Goal: Information Seeking & Learning: Learn about a topic

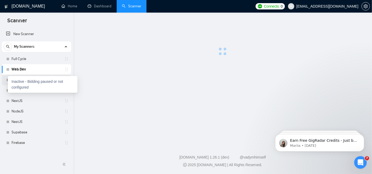
click at [6, 80] on div at bounding box center [7, 79] width 3 height 3
click at [9, 79] on div "Inactive - Bidding paused or not configured" at bounding box center [43, 84] width 70 height 17
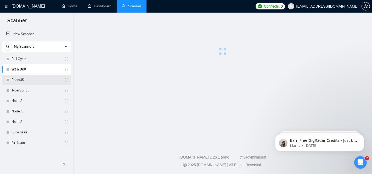
click at [21, 79] on link "ReactJS" at bounding box center [37, 80] width 50 height 10
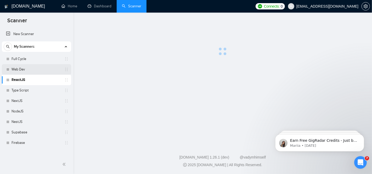
click at [35, 68] on link "Web Dev" at bounding box center [37, 69] width 50 height 10
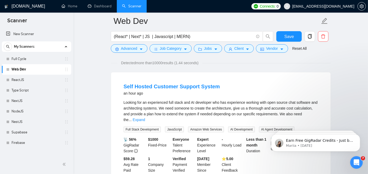
scroll to position [38, 0]
click at [171, 85] on link "Self Hosted Customer Support System" at bounding box center [171, 86] width 96 height 6
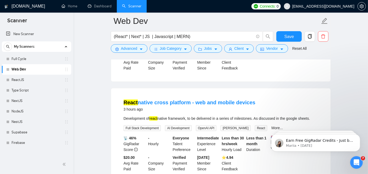
scroll to position [143, 0]
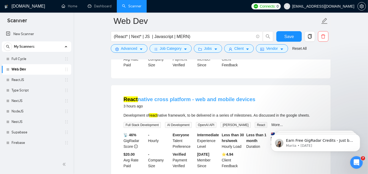
click at [168, 96] on link "React native cross platform - web and mobile devices" at bounding box center [189, 99] width 132 height 6
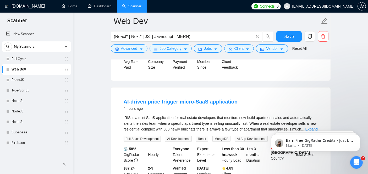
scroll to position [368, 0]
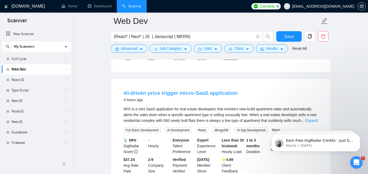
click at [171, 90] on link "AI-driven price trigger micro-SaaS application" at bounding box center [180, 93] width 114 height 6
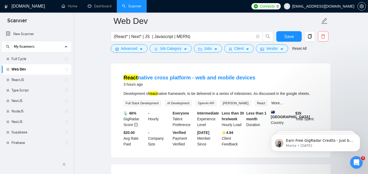
scroll to position [133, 0]
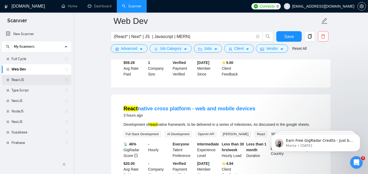
click at [32, 76] on link "ReactJS" at bounding box center [37, 80] width 50 height 10
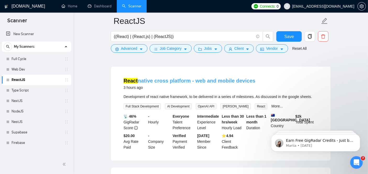
scroll to position [43, 0]
click at [157, 81] on link "React native cross platform - web and mobile devices" at bounding box center [189, 81] width 132 height 6
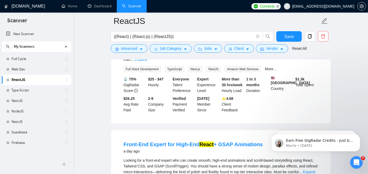
scroll to position [199, 0]
click at [18, 140] on link "Firebase" at bounding box center [37, 142] width 50 height 10
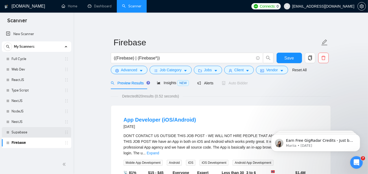
click at [24, 131] on link "Supabase" at bounding box center [37, 132] width 50 height 10
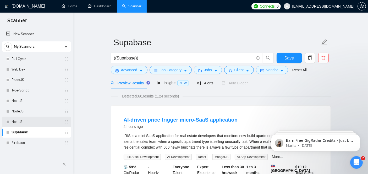
click at [41, 122] on link "NestJS" at bounding box center [37, 121] width 50 height 10
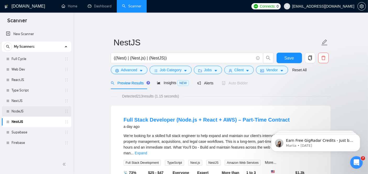
click at [16, 110] on link "NodeJS" at bounding box center [37, 111] width 50 height 10
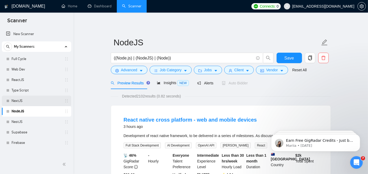
click at [48, 100] on link "NextJS" at bounding box center [37, 100] width 50 height 10
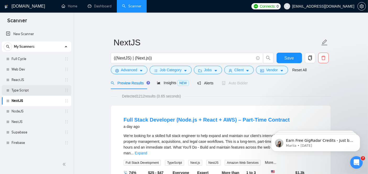
click at [41, 86] on link "Type Script" at bounding box center [37, 90] width 50 height 10
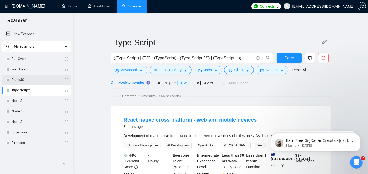
click at [41, 77] on link "ReactJS" at bounding box center [37, 80] width 50 height 10
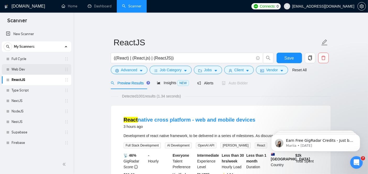
click at [33, 67] on link "Web Dev" at bounding box center [37, 69] width 50 height 10
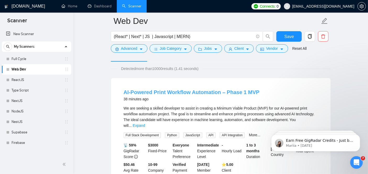
scroll to position [31, 0]
click at [159, 92] on link "AI-Powered Print Workflow Automation – Phase 1 MVP" at bounding box center [191, 92] width 136 height 6
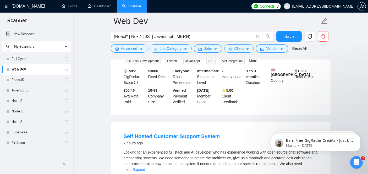
scroll to position [108, 0]
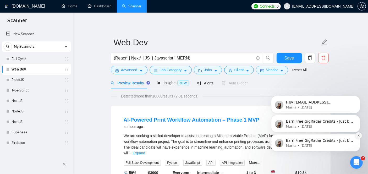
click at [359, 136] on icon "Dismiss notification" at bounding box center [358, 135] width 3 height 3
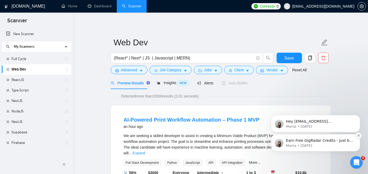
drag, startPoint x: 359, startPoint y: 156, endPoint x: 359, endPoint y: 136, distance: 19.4
click at [359, 136] on icon "Dismiss notification" at bounding box center [358, 135] width 3 height 3
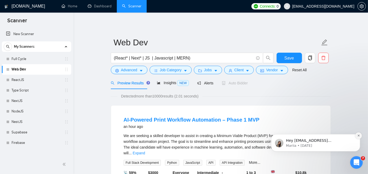
click at [356, 134] on button "Dismiss notification" at bounding box center [357, 135] width 7 height 7
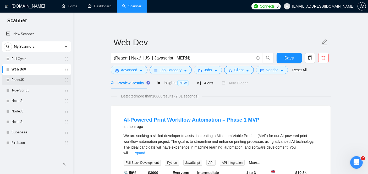
click at [10, 80] on div "ReactJS" at bounding box center [37, 80] width 62 height 10
click at [32, 80] on link "ReactJS" at bounding box center [37, 80] width 50 height 10
